Goal: Transaction & Acquisition: Purchase product/service

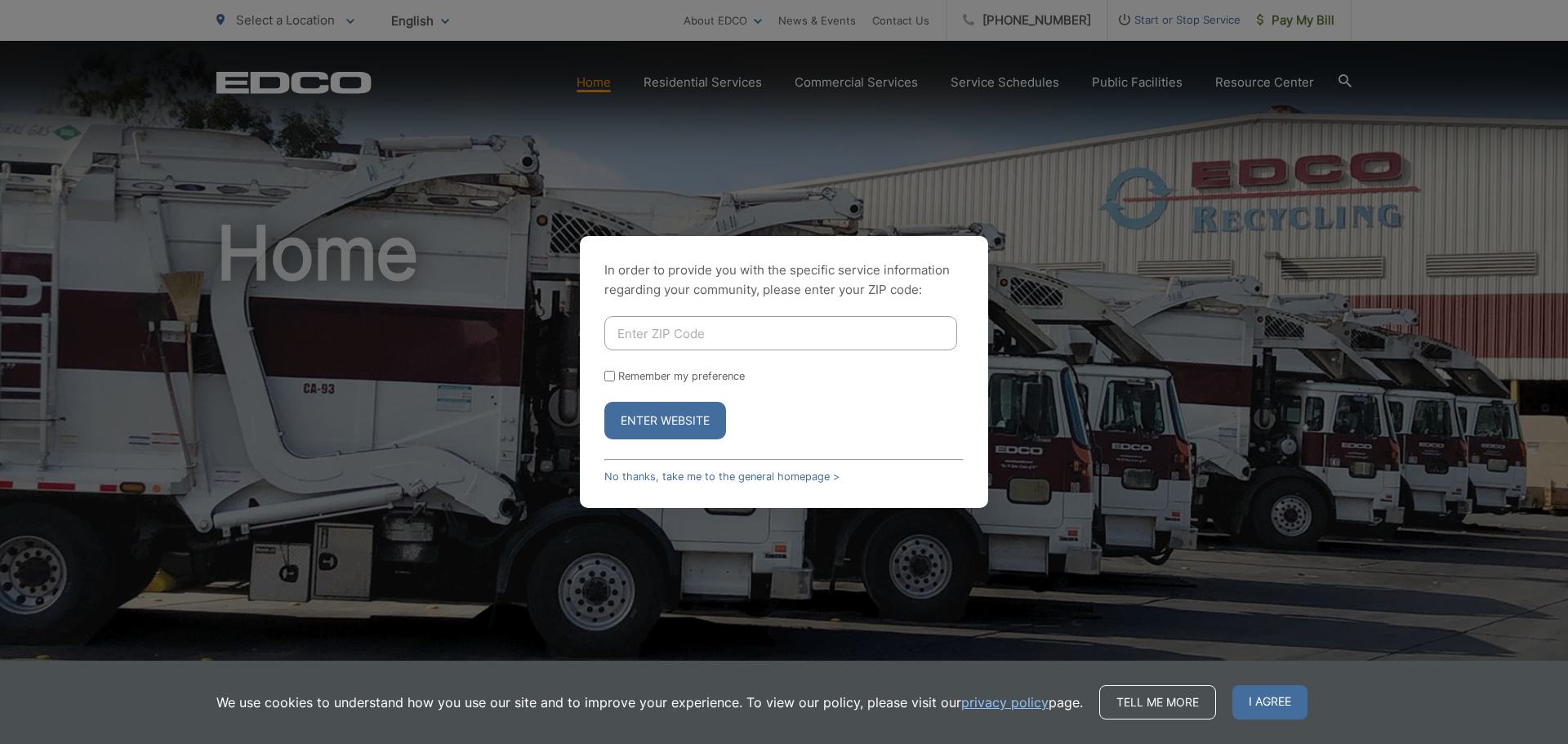
click at [1275, 17] on div "In order to provide you with the specific service information regarding your co…" at bounding box center [784, 372] width 1568 height 744
click at [719, 331] on input "Enter ZIP Code" at bounding box center [780, 333] width 352 height 35
type input "92078"
click at [673, 415] on button "Enter Website" at bounding box center [665, 421] width 122 height 37
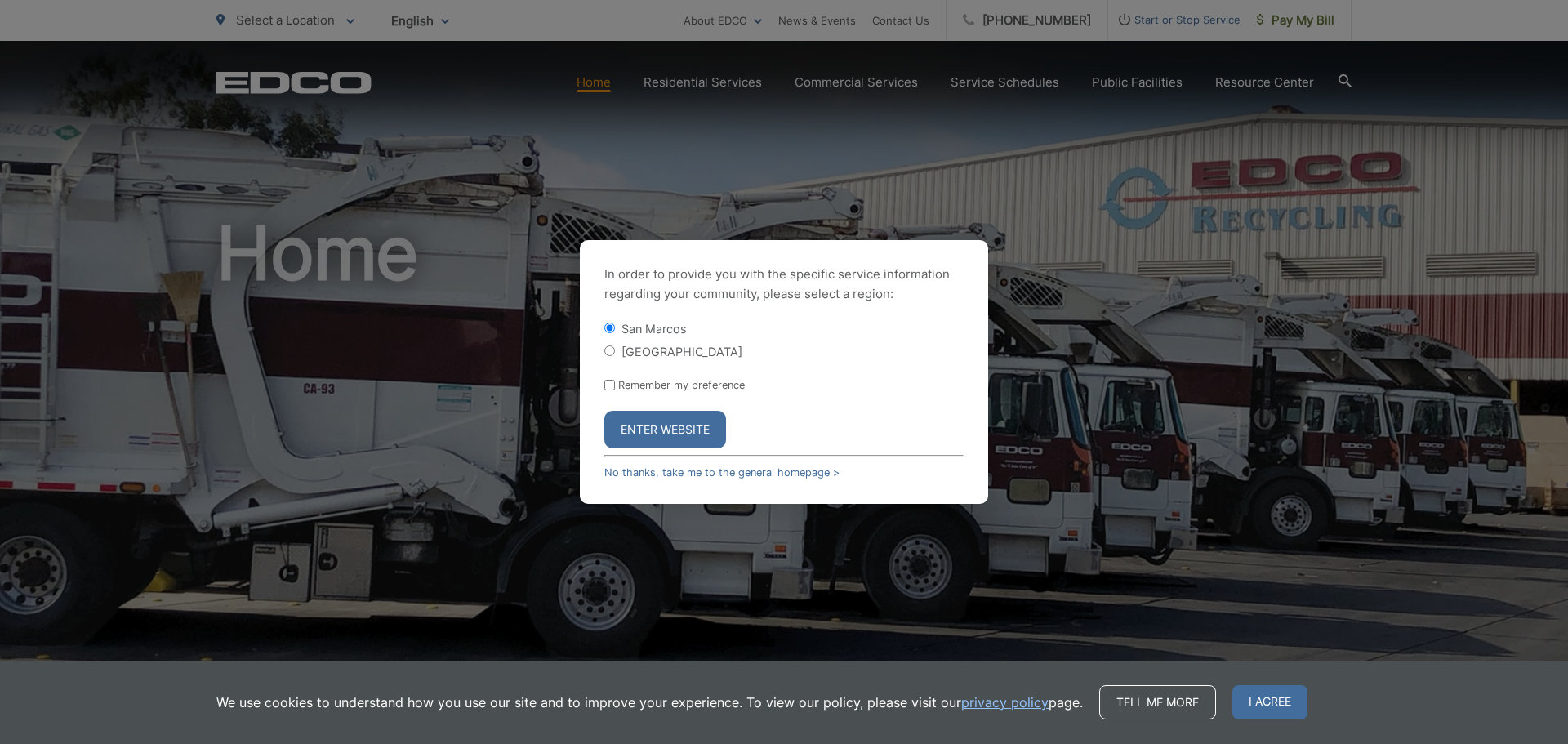
click at [653, 422] on button "Enter Website" at bounding box center [665, 430] width 122 height 37
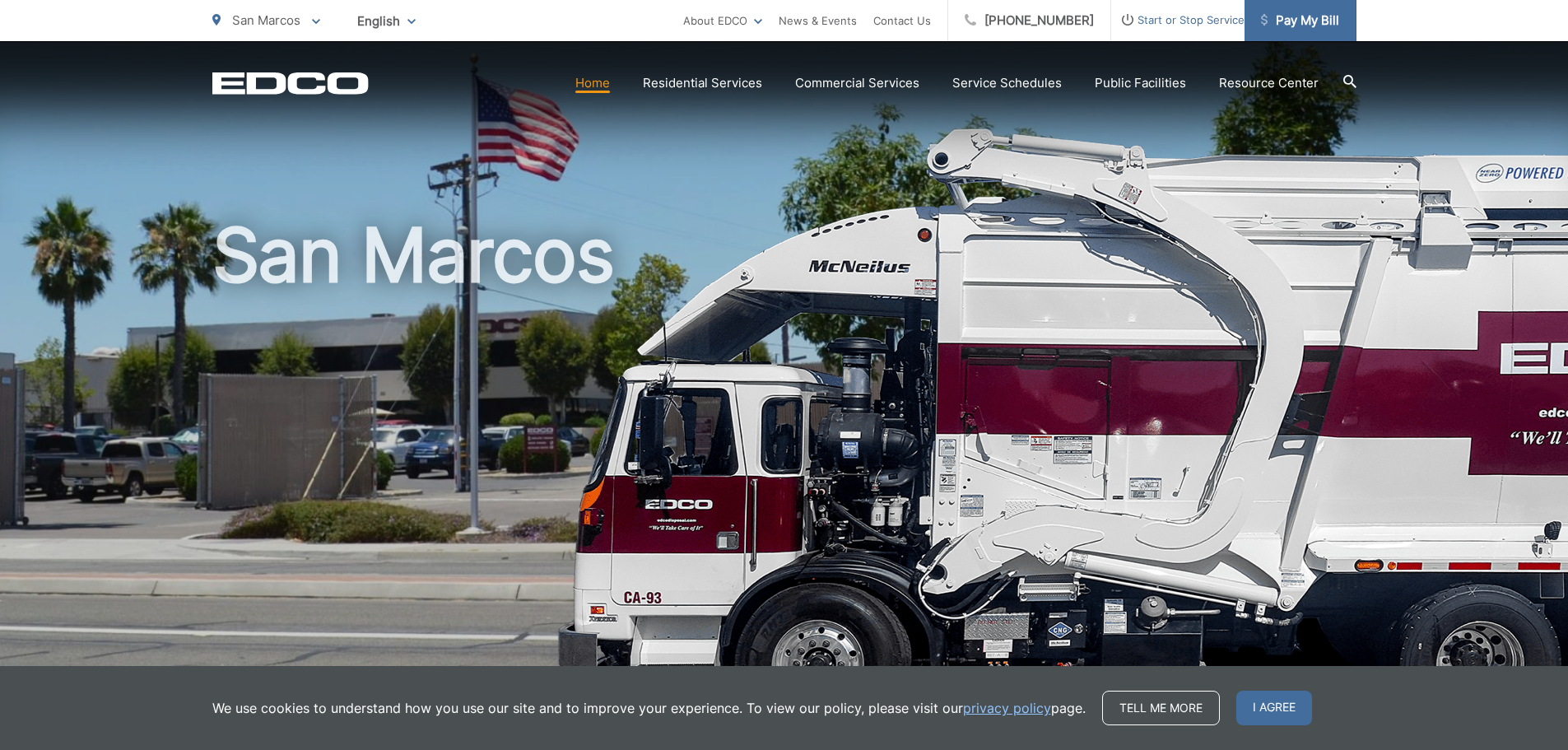
click at [1325, 19] on span "Pay My Bill" at bounding box center [1300, 21] width 78 height 20
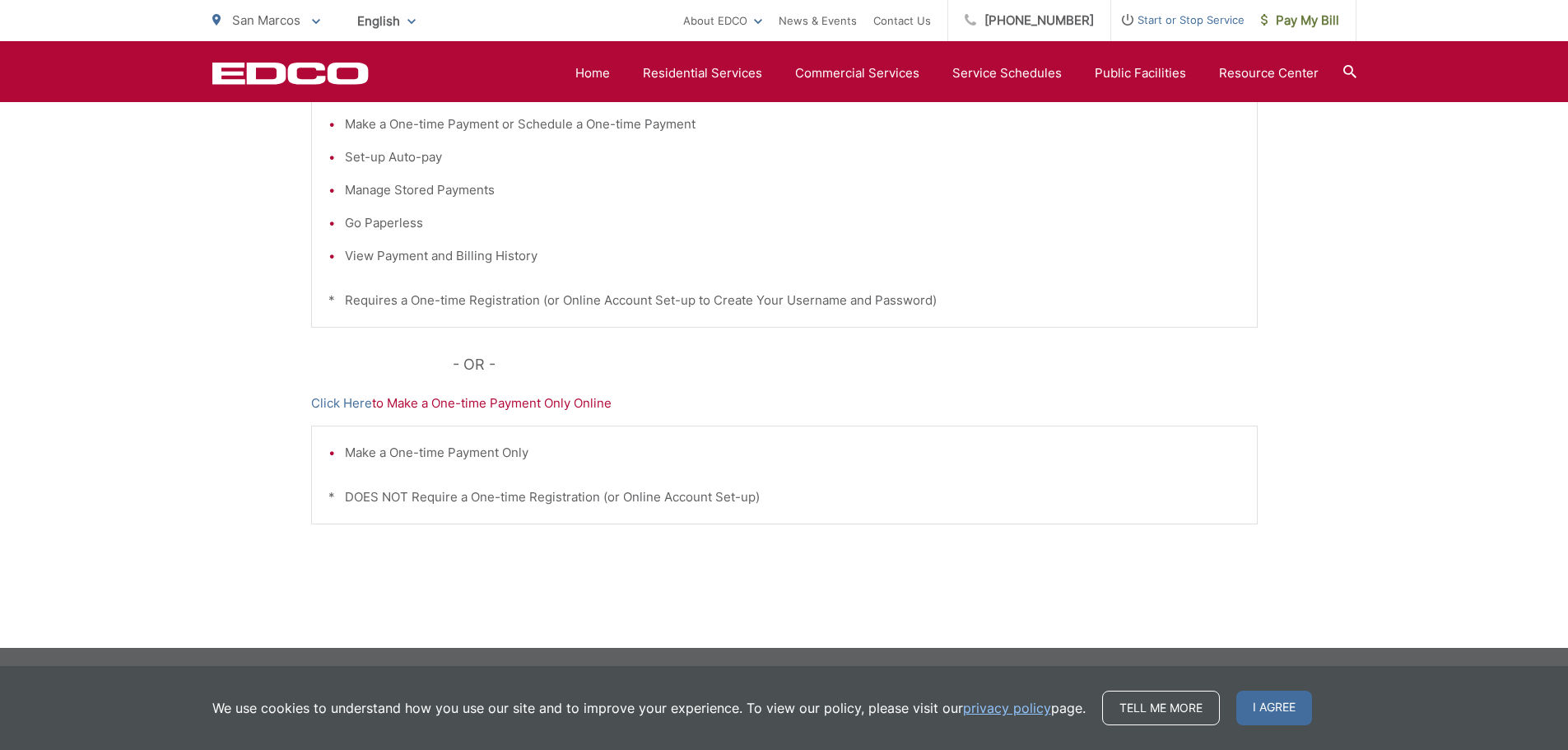
scroll to position [174, 0]
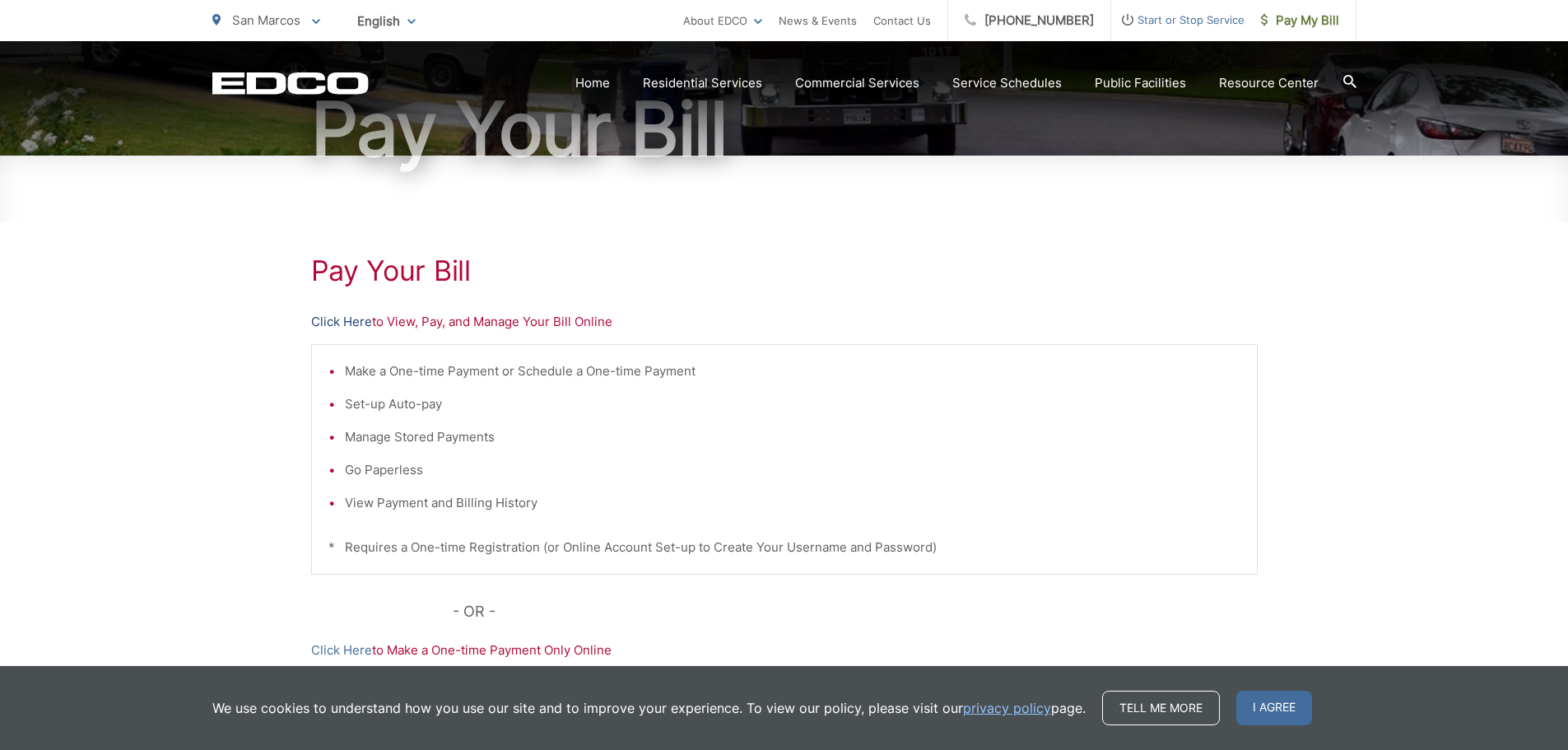
click at [335, 323] on link "Click Here" at bounding box center [342, 322] width 61 height 20
